Goal: Information Seeking & Learning: Learn about a topic

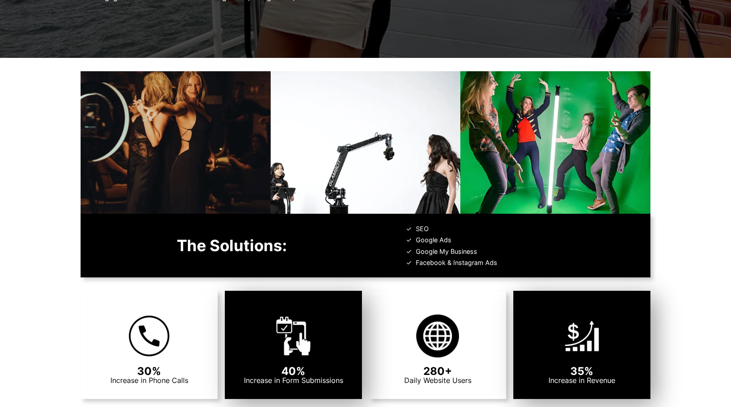
scroll to position [303, 0]
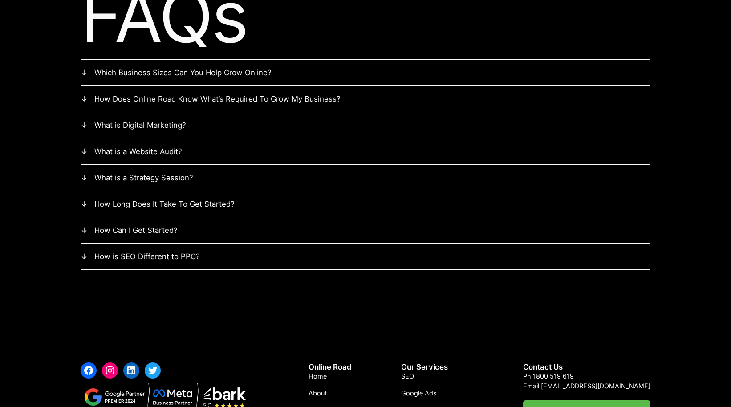
scroll to position [2614, 0]
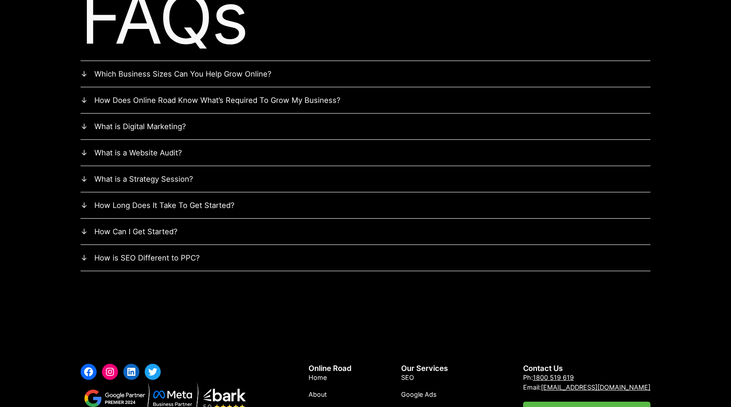
click at [214, 80] on summary "Which Business Sizes Can You Help Grow Online?" at bounding box center [366, 74] width 570 height 12
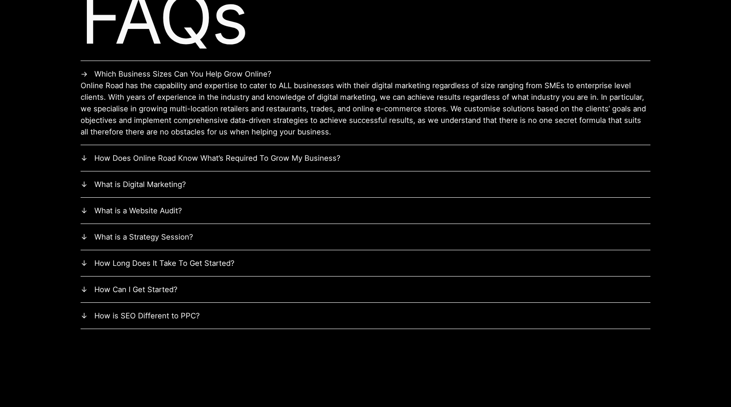
drag, startPoint x: 214, startPoint y: 101, endPoint x: 211, endPoint y: 108, distance: 7.4
click at [214, 80] on summary "Which Business Sizes Can You Help Grow Online?" at bounding box center [366, 74] width 570 height 12
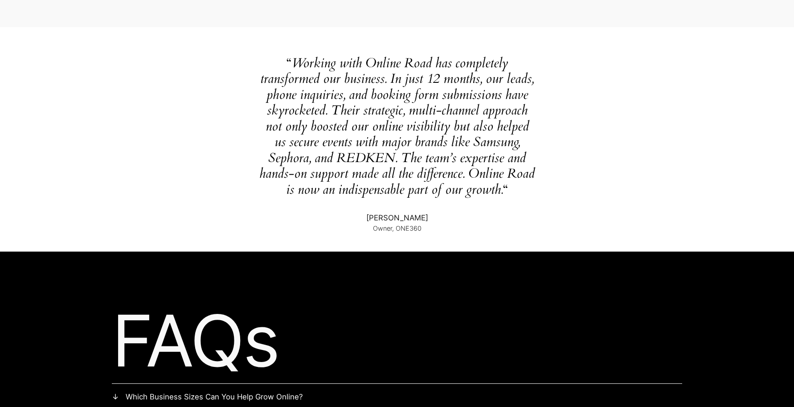
scroll to position [2295, 0]
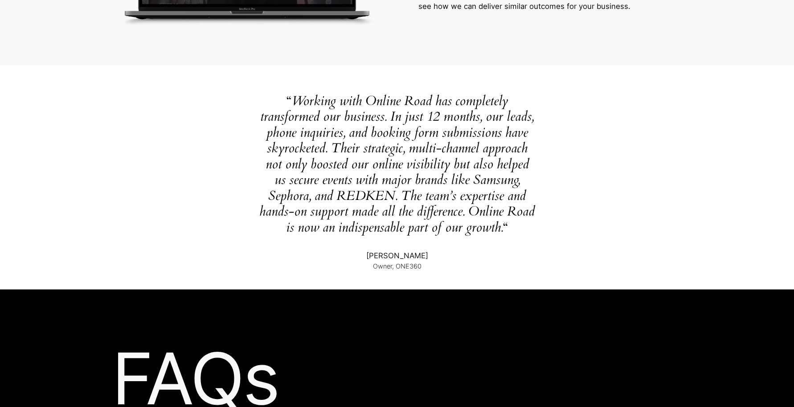
click at [676, 152] on div "“ Working with Online Road has completely transformed our business. In just 12 …" at bounding box center [397, 177] width 794 height 224
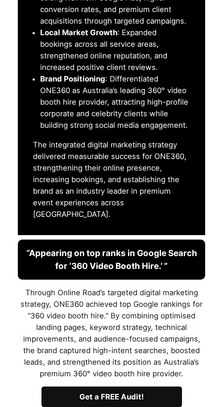
scroll to position [2055, 0]
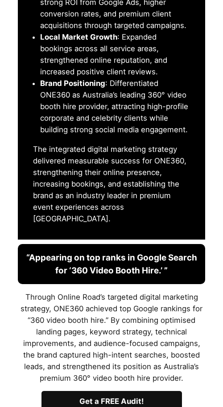
click at [124, 397] on strong "Get a FREE Audit!" at bounding box center [111, 401] width 64 height 9
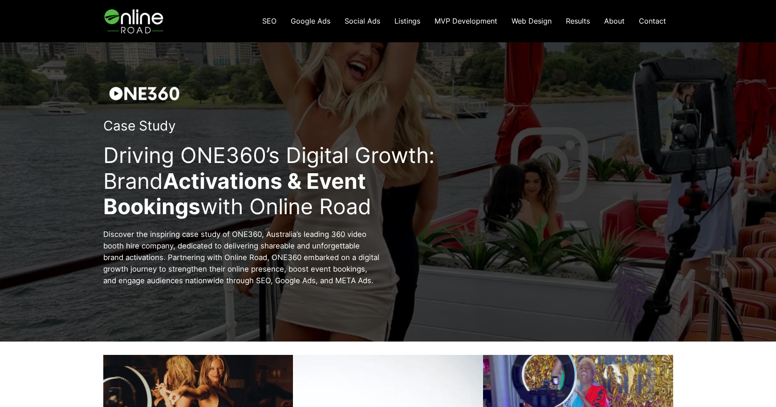
click at [579, 20] on span "Results" at bounding box center [578, 20] width 24 height 9
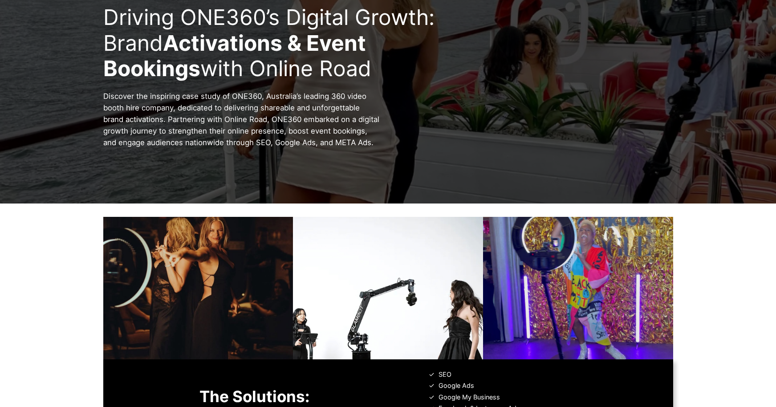
scroll to position [151, 0]
